Goal: Communication & Community: Answer question/provide support

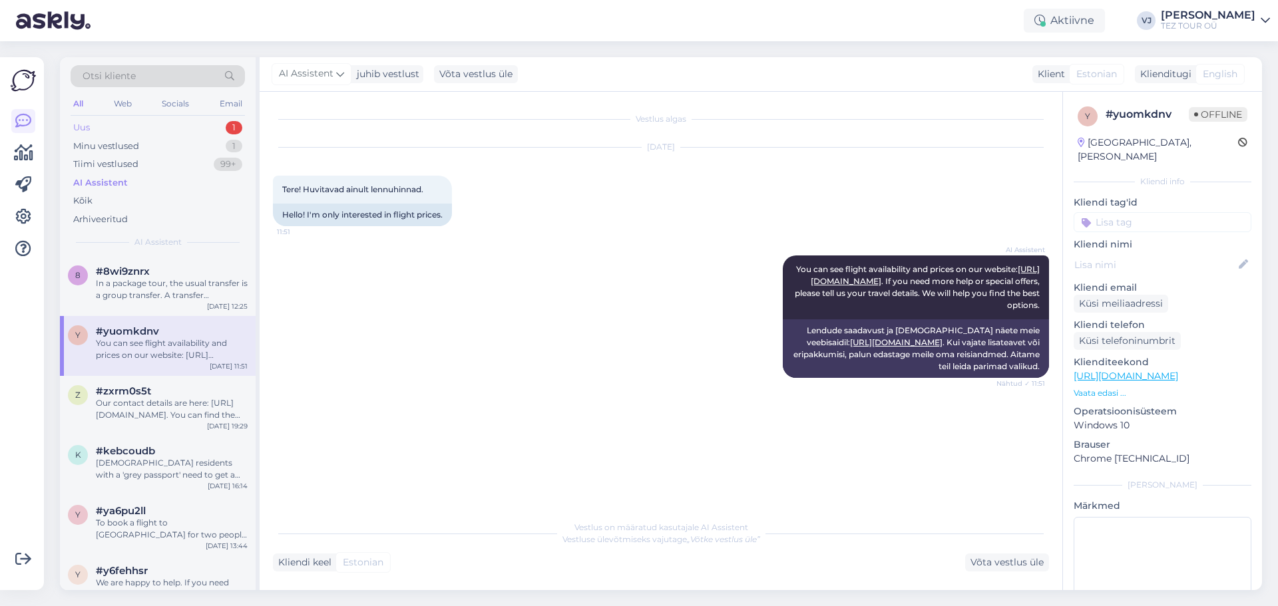
click at [157, 123] on div "Uus 1" at bounding box center [158, 127] width 174 height 19
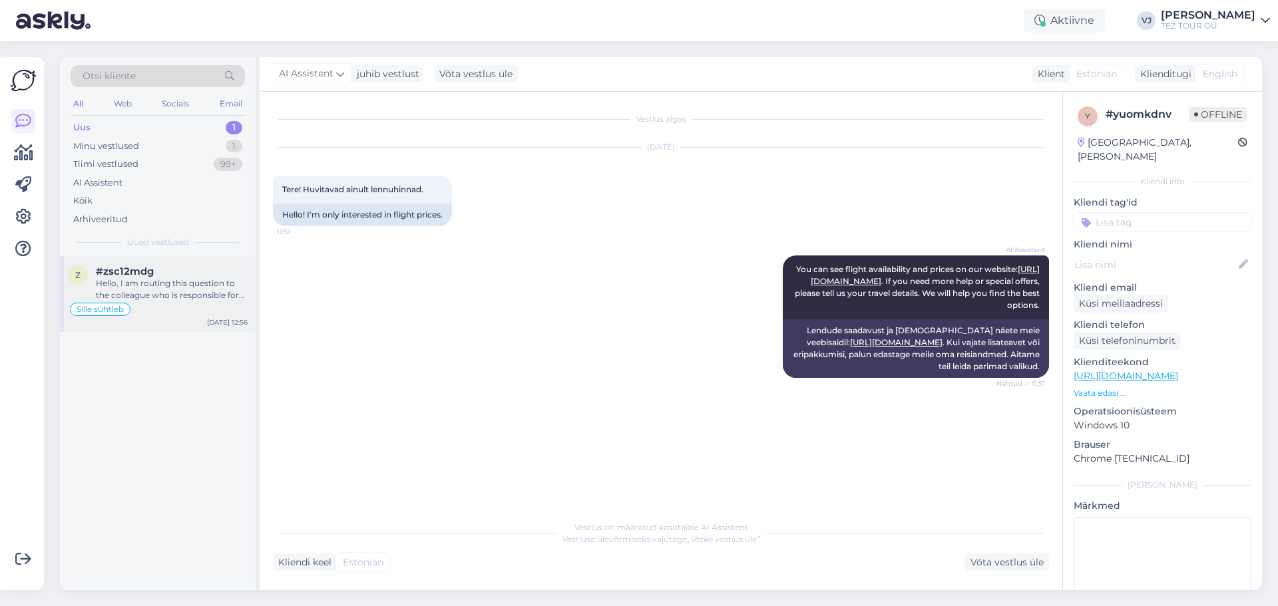
click at [162, 290] on div "Hello, I am routing this question to the colleague who is responsible for this …" at bounding box center [172, 289] width 152 height 24
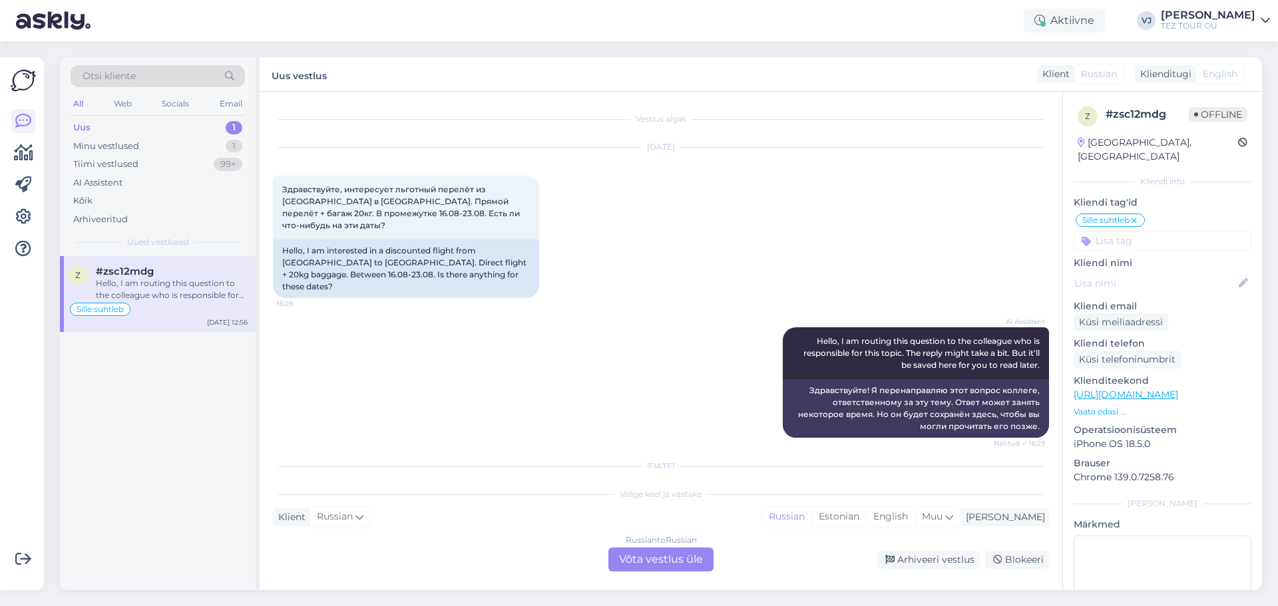
scroll to position [208, 0]
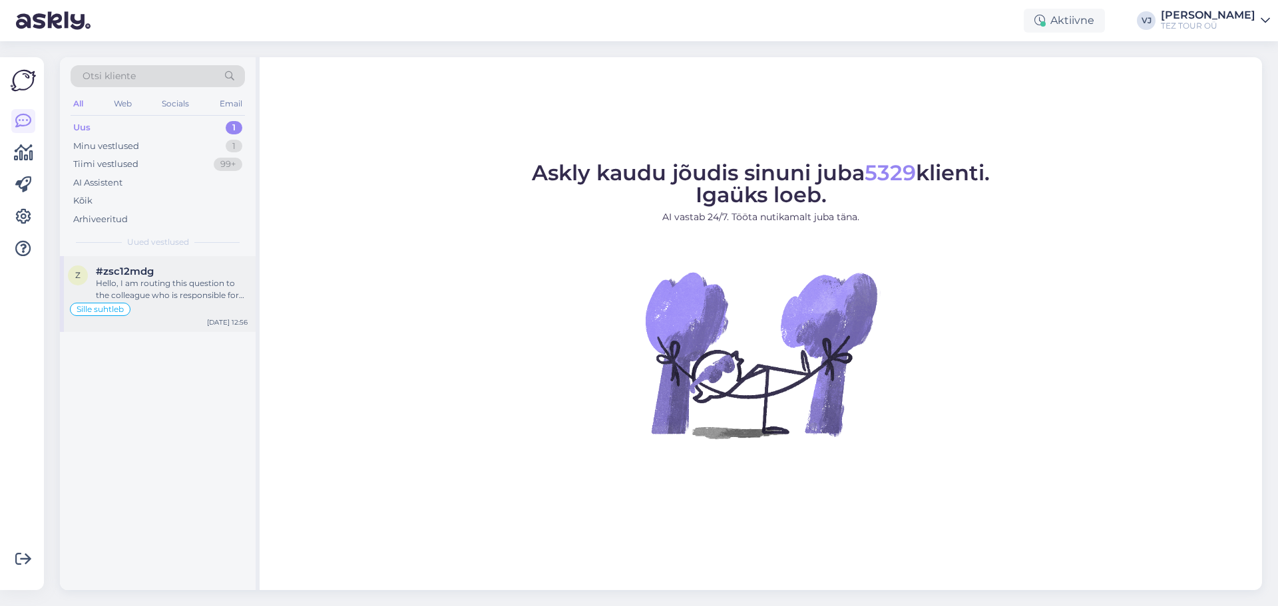
click at [170, 273] on div "#zsc12mdg" at bounding box center [172, 272] width 152 height 12
